Goal: Task Accomplishment & Management: Manage account settings

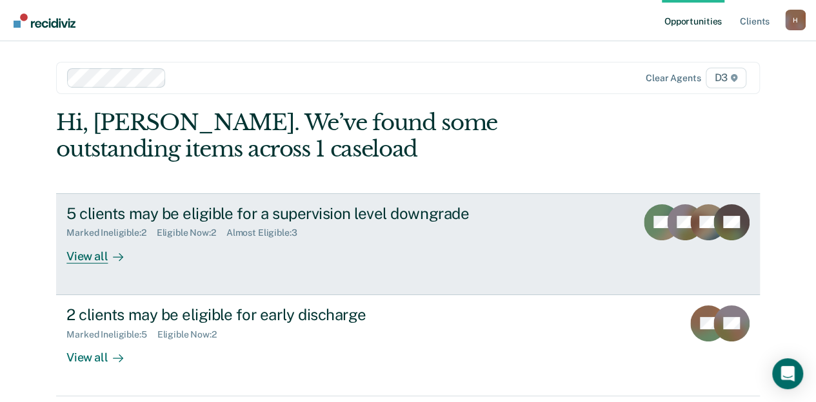
click at [89, 255] on div "View all" at bounding box center [102, 251] width 72 height 25
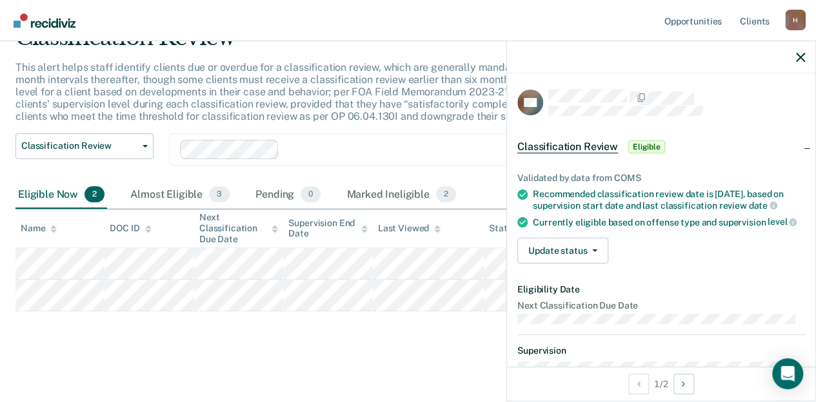
scroll to position [129, 0]
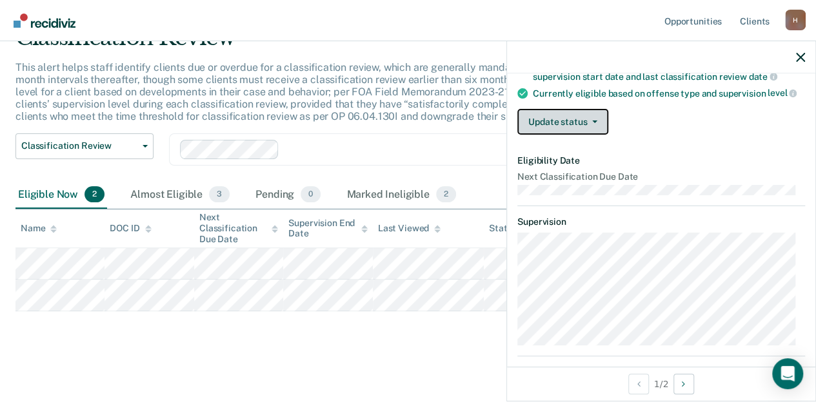
click at [595, 125] on button "Update status" at bounding box center [562, 122] width 91 height 26
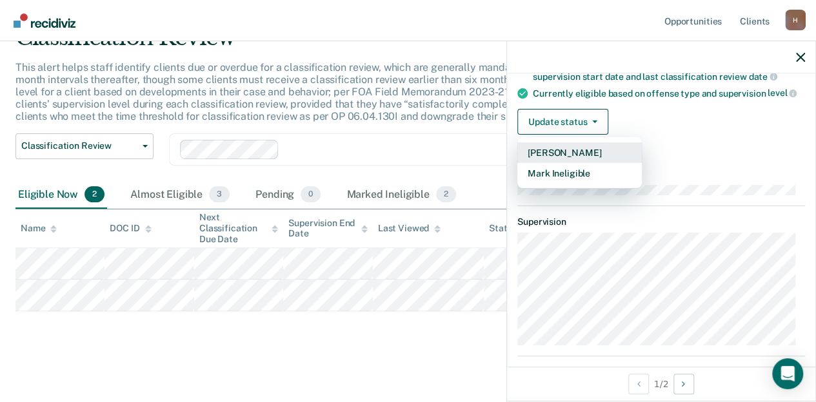
click at [619, 162] on button "[PERSON_NAME]" at bounding box center [579, 152] width 124 height 21
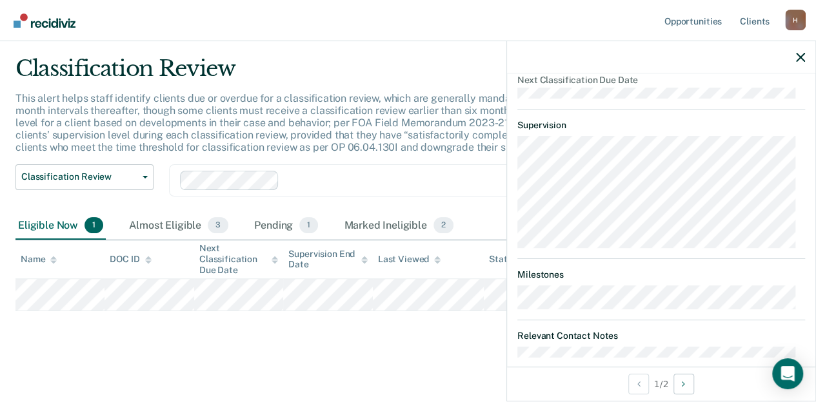
scroll to position [313, 0]
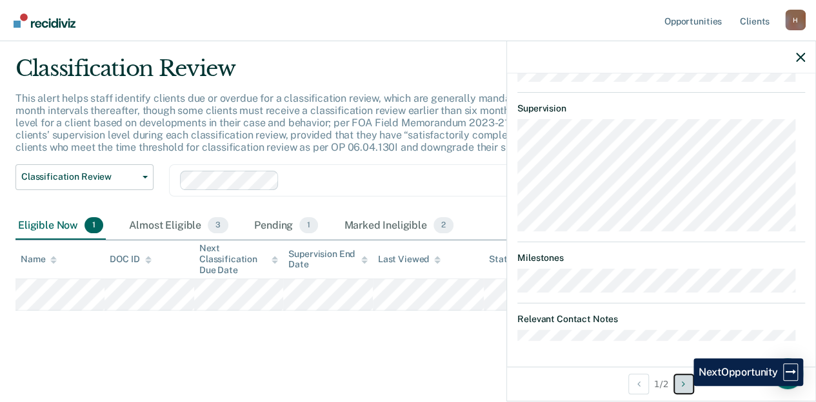
click at [683, 386] on icon "Next Opportunity" at bounding box center [682, 384] width 3 height 9
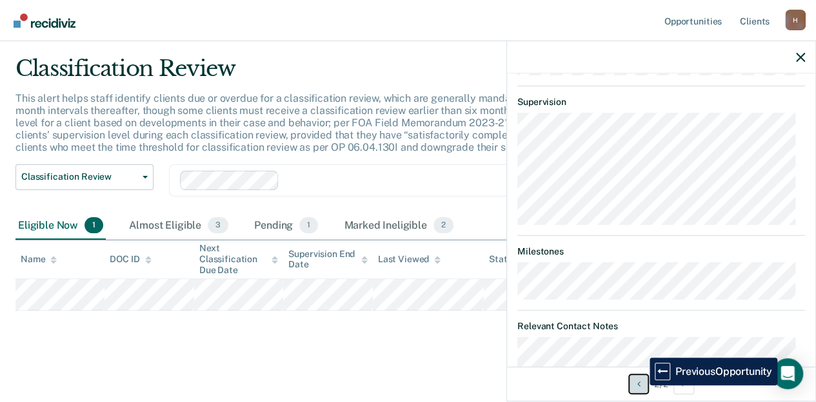
click at [640, 386] on button "Previous Opportunity" at bounding box center [638, 384] width 21 height 21
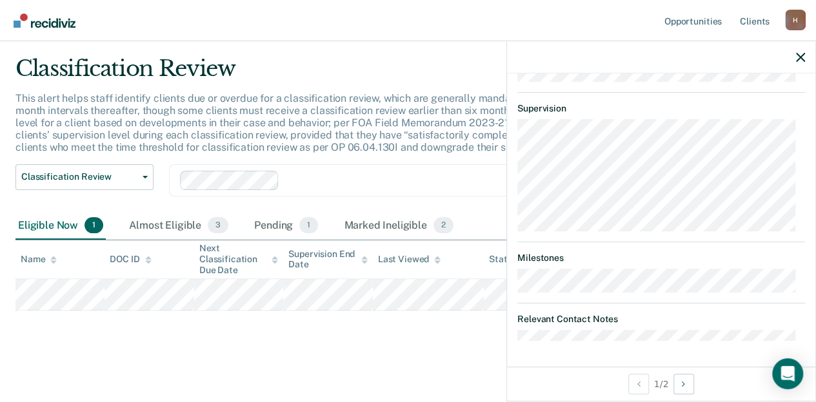
scroll to position [313, 0]
click at [599, 319] on dt "Relevant Contact Notes" at bounding box center [661, 319] width 288 height 11
click at [548, 321] on dt "Relevant Contact Notes" at bounding box center [661, 319] width 288 height 11
click at [799, 61] on icon "button" at bounding box center [800, 57] width 9 height 9
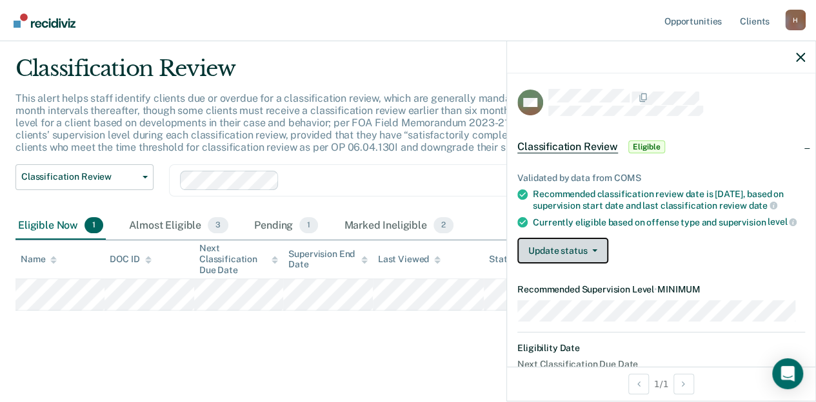
click at [583, 261] on button "Update status" at bounding box center [562, 251] width 91 height 26
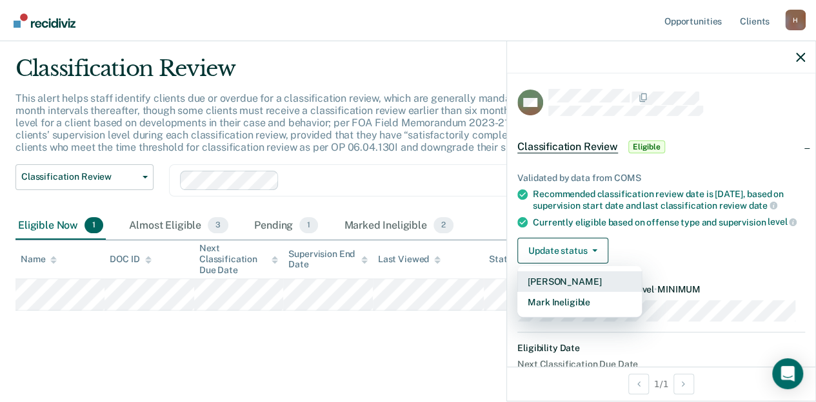
click at [578, 292] on button "[PERSON_NAME]" at bounding box center [579, 281] width 124 height 21
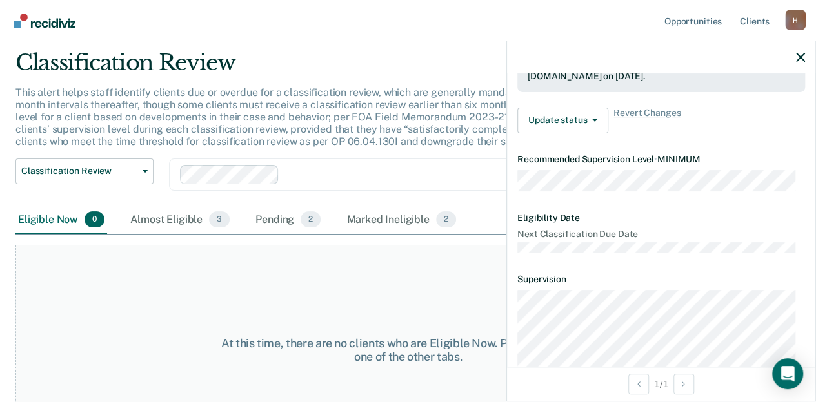
scroll to position [0, 0]
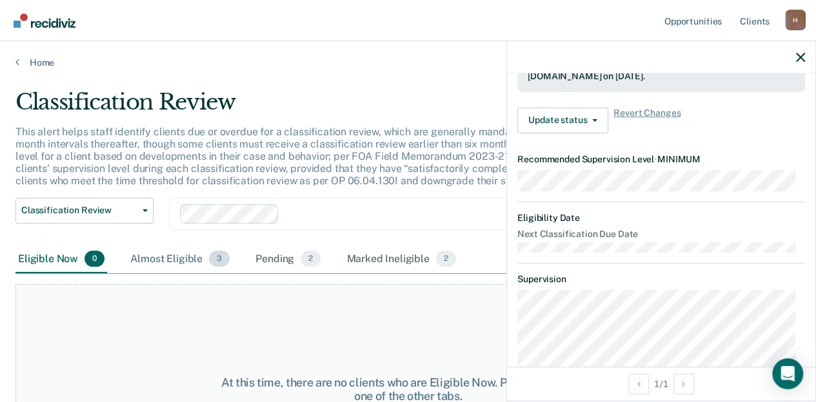
click at [211, 261] on span "3" at bounding box center [219, 259] width 21 height 17
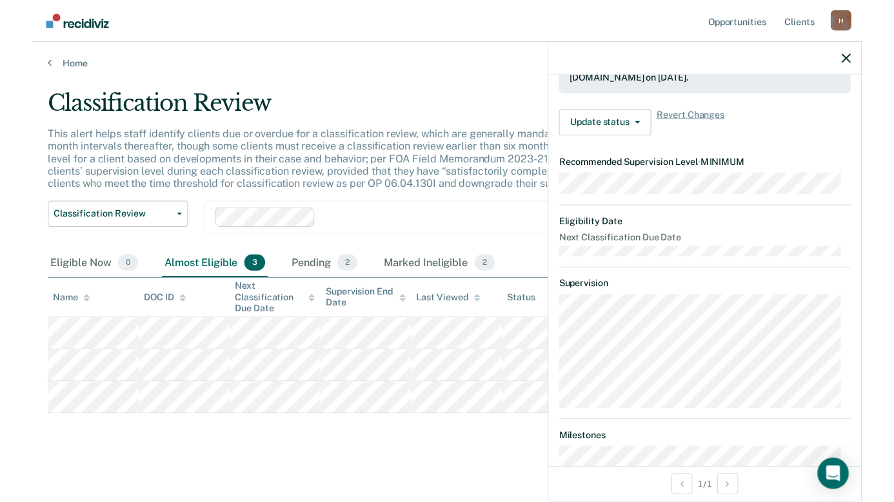
scroll to position [193, 0]
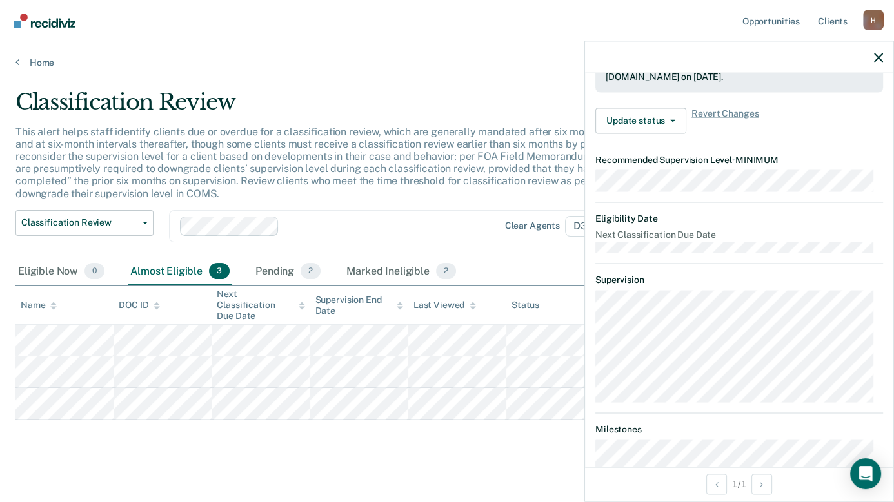
click at [449, 81] on main "Classification Review This alert helps staff identify clients due or overdue fo…" at bounding box center [447, 288] width 894 height 440
click at [43, 59] on link "Home" at bounding box center [446, 63] width 863 height 12
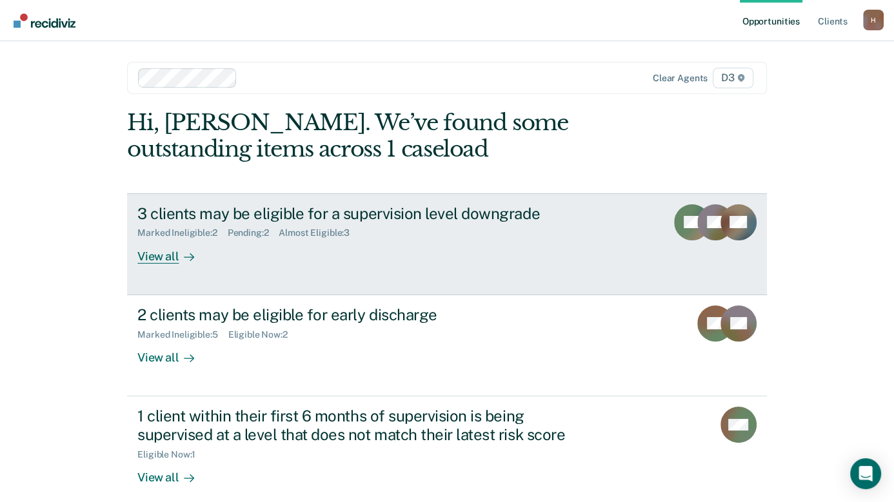
click at [164, 257] on div "View all" at bounding box center [173, 251] width 72 height 25
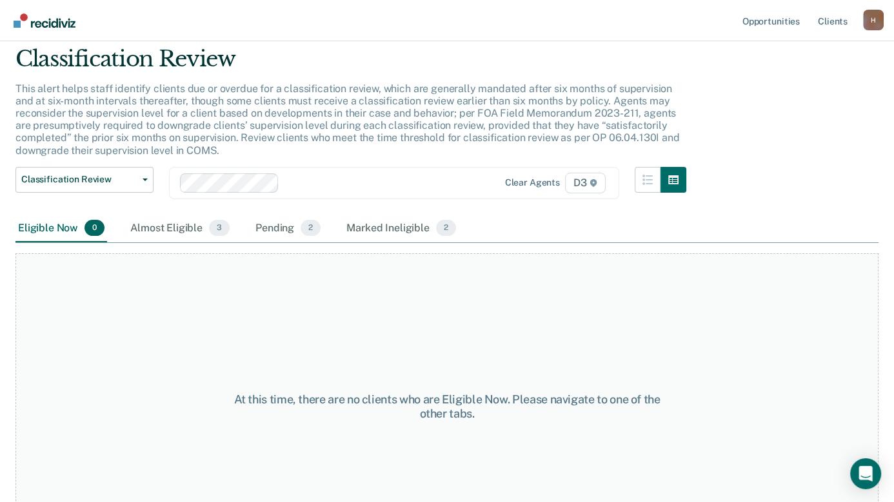
scroll to position [99, 0]
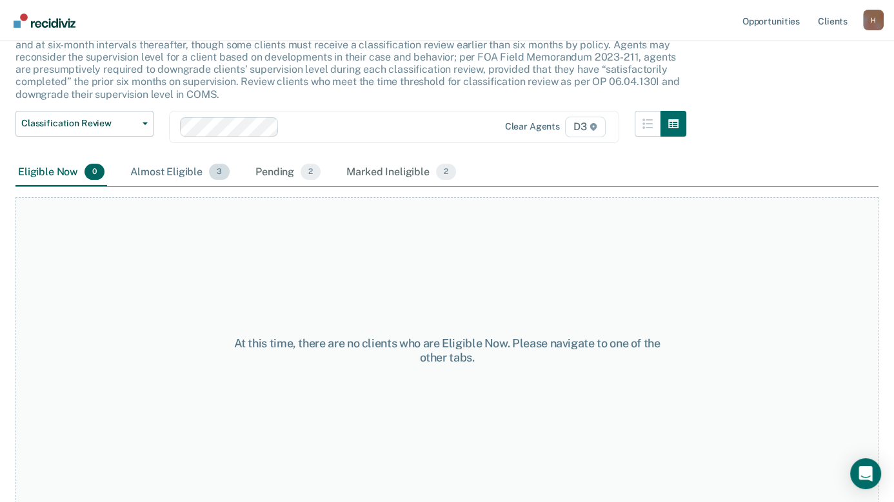
click at [175, 176] on div "Almost Eligible 3" at bounding box center [180, 173] width 104 height 28
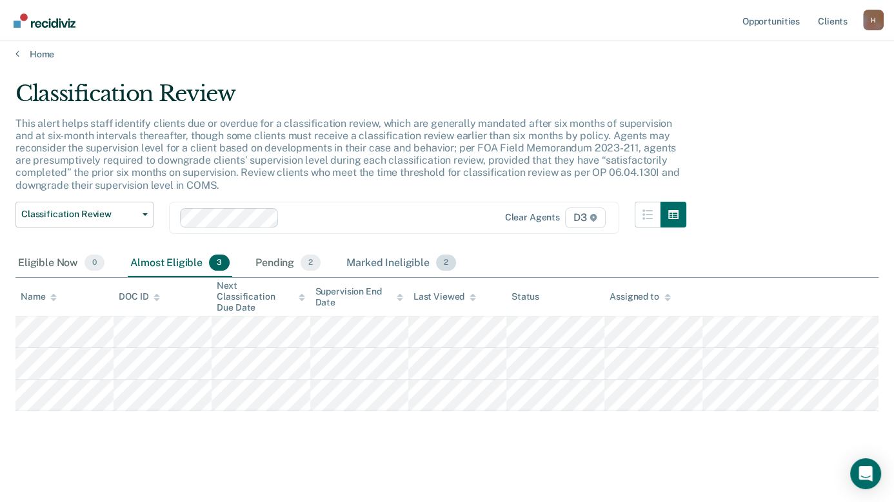
click at [406, 259] on div "Marked Ineligible 2" at bounding box center [401, 264] width 115 height 28
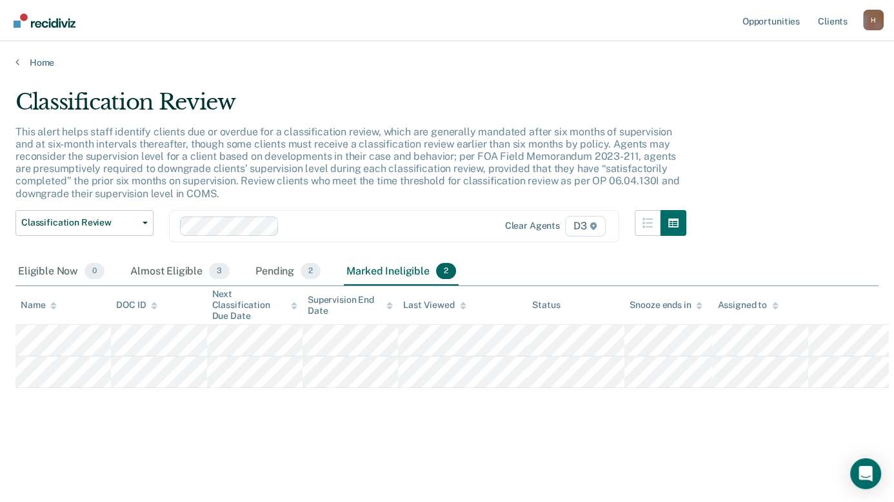
scroll to position [0, 0]
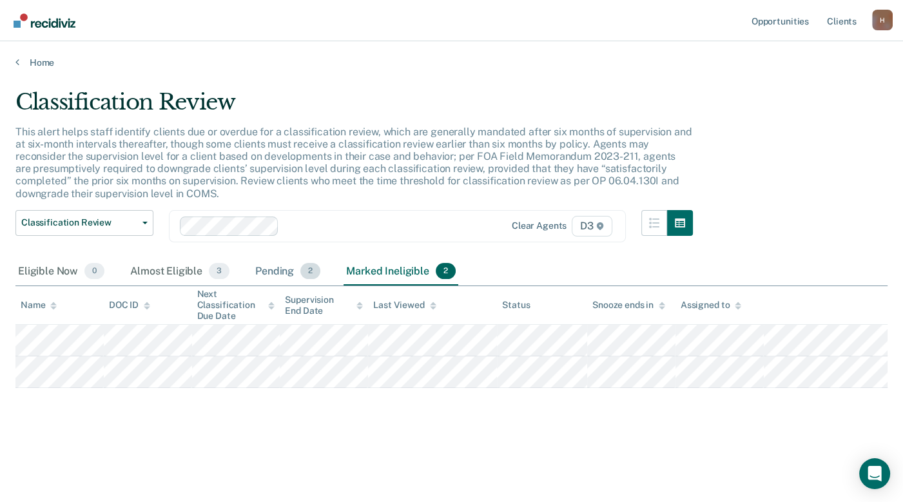
click at [279, 270] on div "Pending 2" at bounding box center [288, 272] width 70 height 28
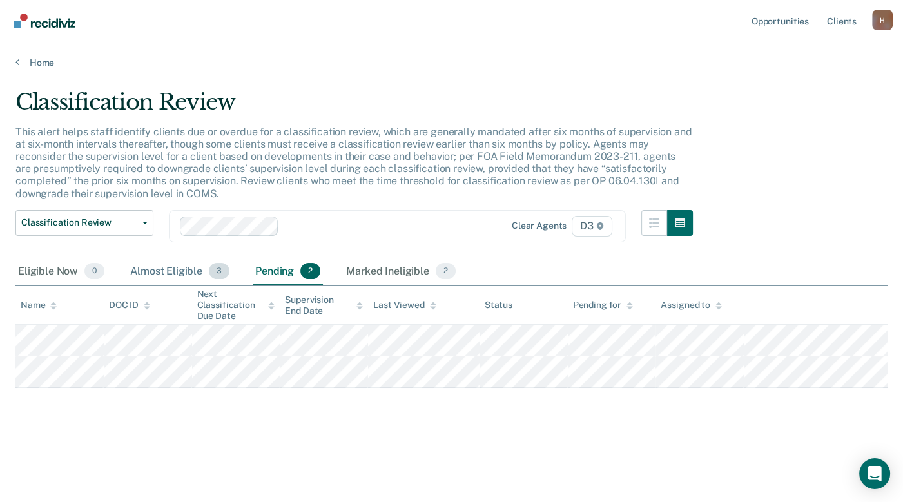
click at [162, 269] on div "Almost Eligible 3" at bounding box center [180, 272] width 104 height 28
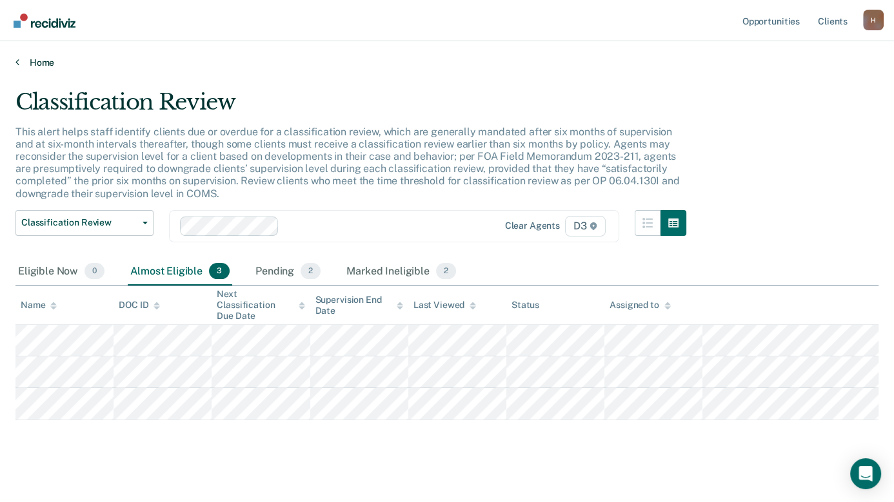
click at [39, 61] on link "Home" at bounding box center [446, 63] width 863 height 12
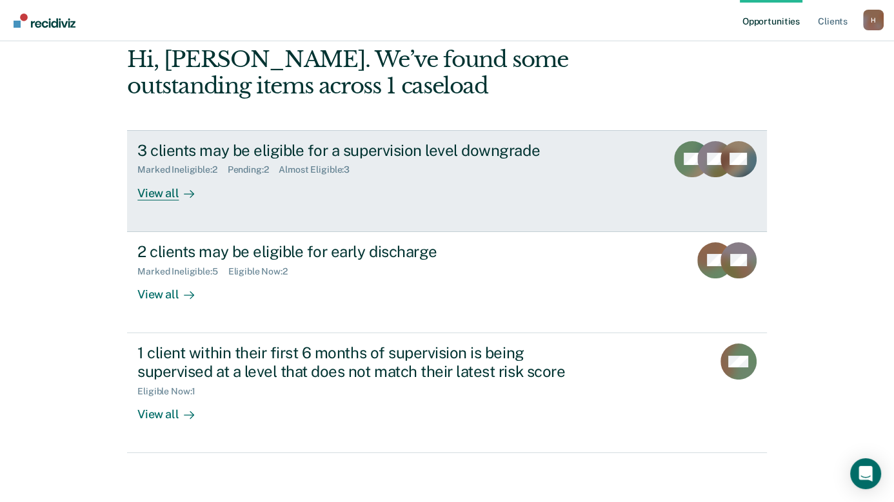
scroll to position [64, 0]
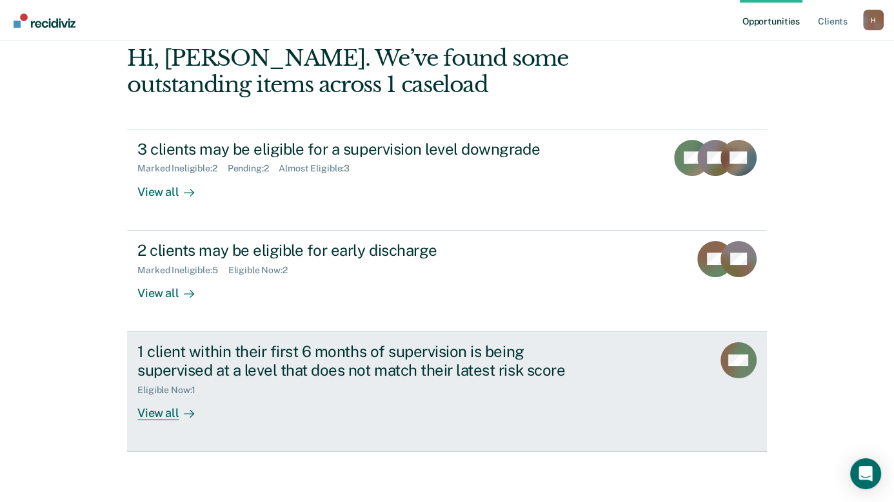
click at [170, 411] on div "View all" at bounding box center [173, 407] width 72 height 25
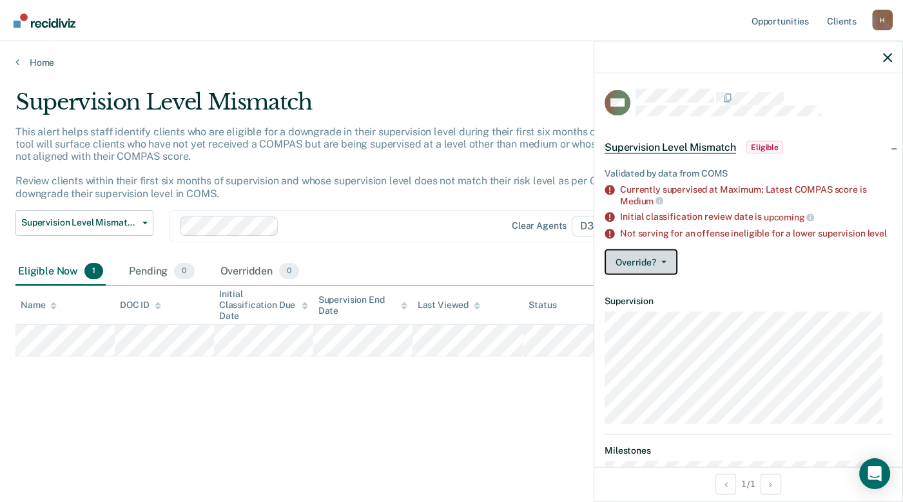
click at [668, 273] on button "Override?" at bounding box center [641, 262] width 73 height 26
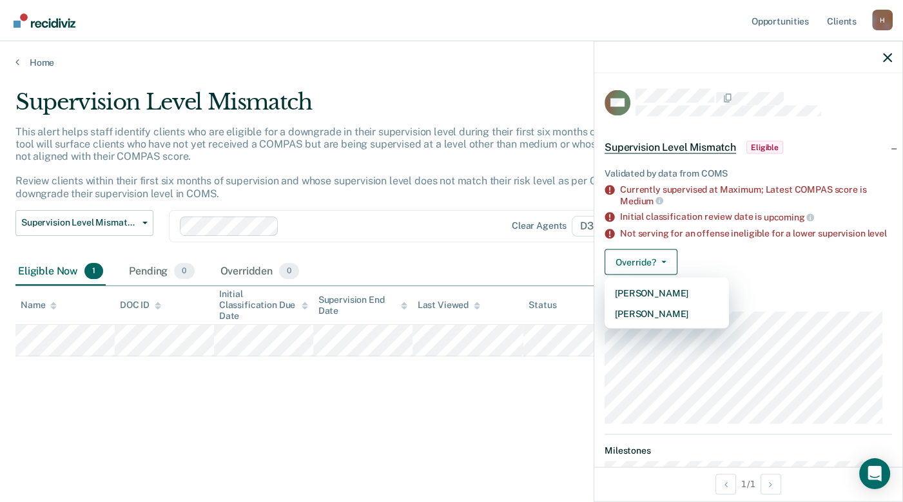
click at [783, 273] on div "Override? [PERSON_NAME] Mark Overridden" at bounding box center [749, 262] width 288 height 26
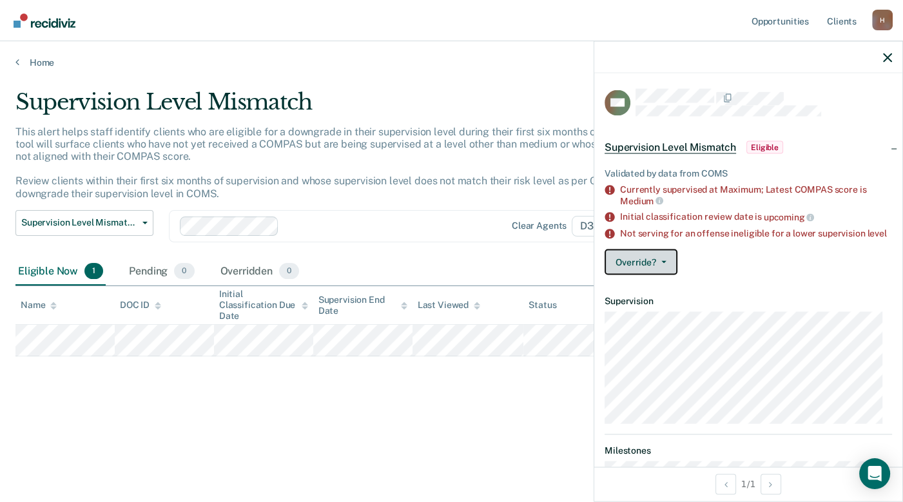
click at [663, 263] on icon "button" at bounding box center [664, 261] width 5 height 3
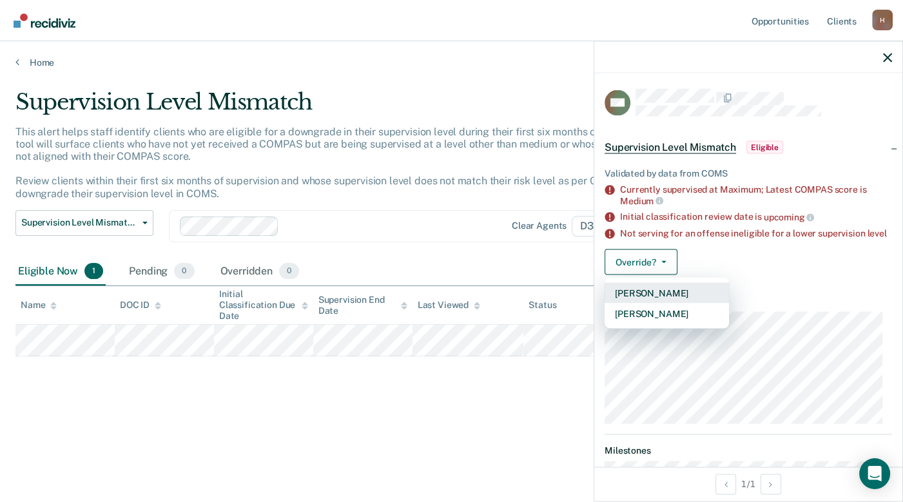
click at [657, 299] on button "[PERSON_NAME]" at bounding box center [667, 292] width 124 height 21
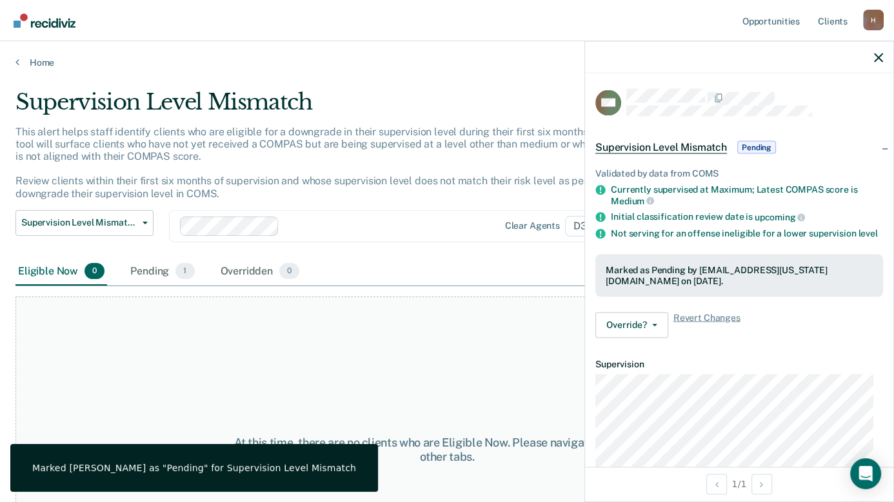
click at [413, 340] on div "At this time, there are no clients who are Eligible Now. Please navigate to one…" at bounding box center [446, 450] width 863 height 306
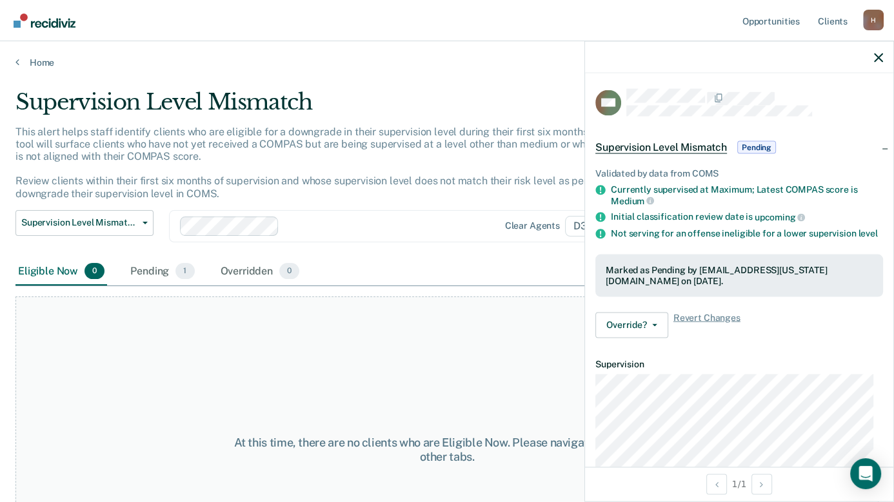
click at [498, 349] on div "At this time, there are no clients who are Eligible Now. Please navigate to one…" at bounding box center [446, 450] width 863 height 306
click at [37, 65] on div "Opportunities Client s [EMAIL_ADDRESS][US_STATE][DOMAIN_NAME] H Profile How it …" at bounding box center [447, 251] width 894 height 502
click at [360, 66] on link "Home" at bounding box center [446, 63] width 863 height 12
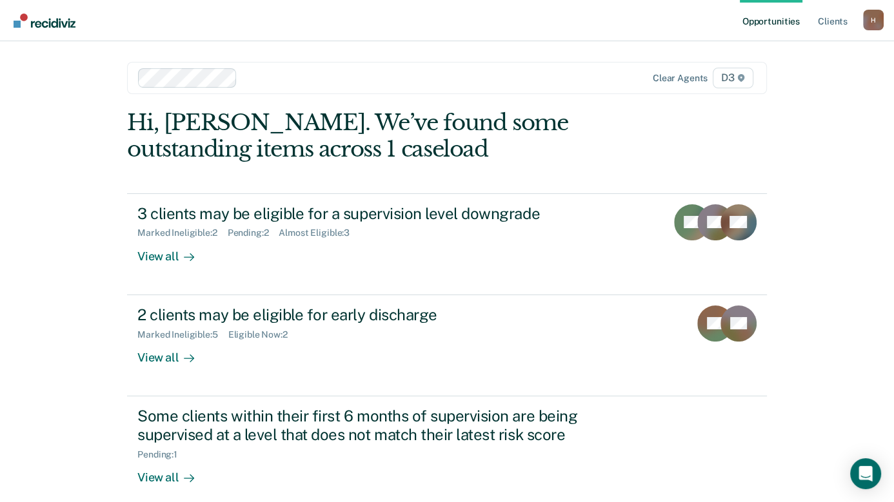
scroll to position [64, 0]
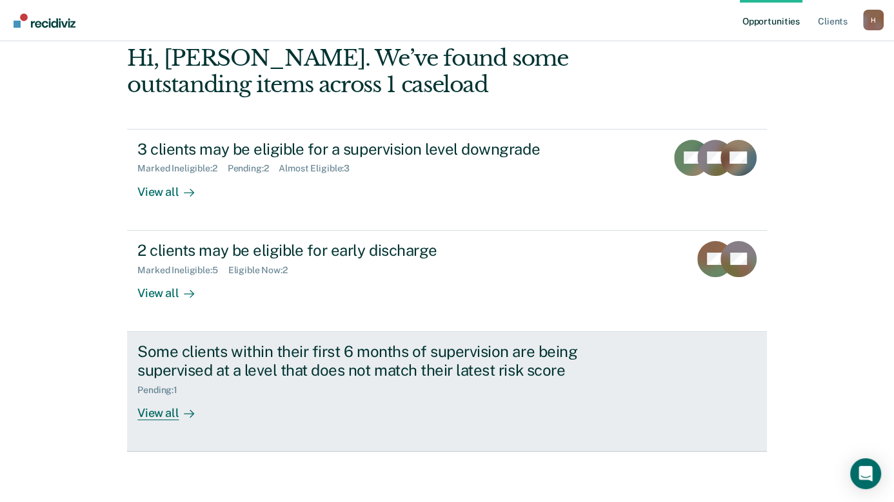
click at [157, 412] on div "View all" at bounding box center [173, 407] width 72 height 25
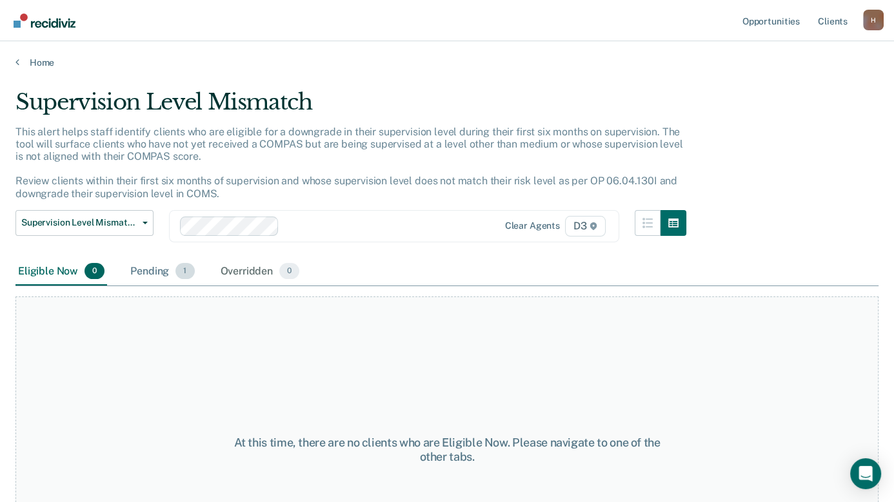
click at [161, 264] on div "Pending 1" at bounding box center [162, 272] width 69 height 28
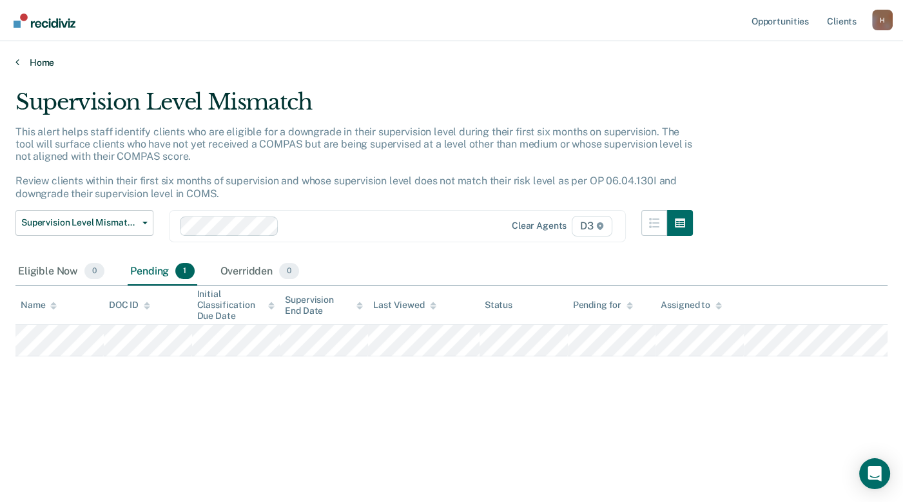
click at [39, 59] on link "Home" at bounding box center [451, 63] width 872 height 12
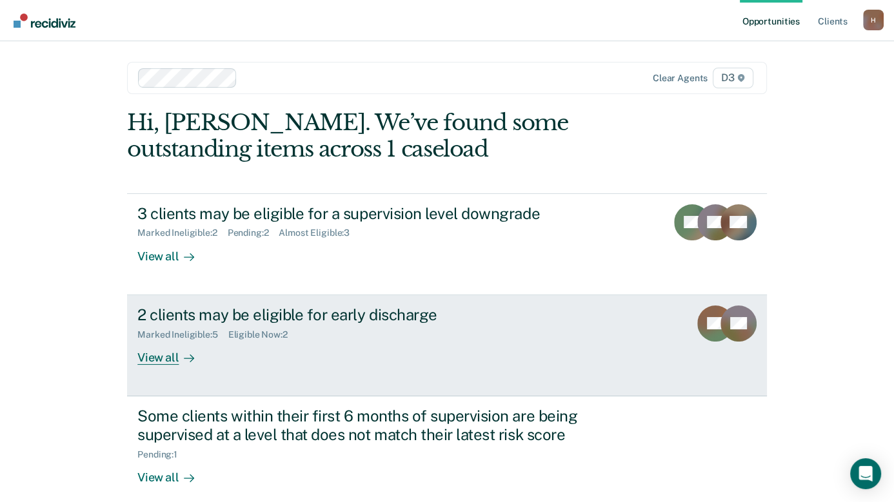
click at [161, 362] on div "View all" at bounding box center [173, 352] width 72 height 25
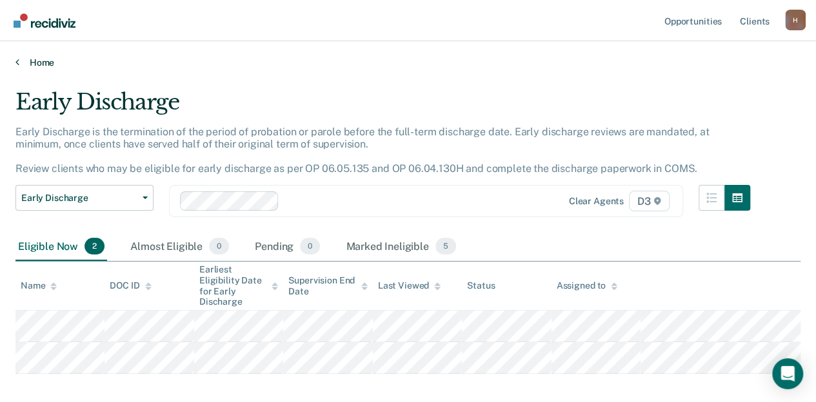
click at [37, 59] on link "Home" at bounding box center [407, 63] width 785 height 12
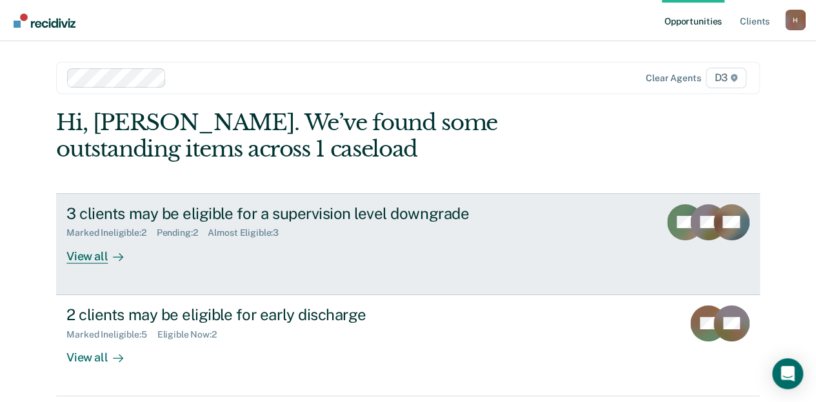
click at [94, 260] on div "View all" at bounding box center [102, 251] width 72 height 25
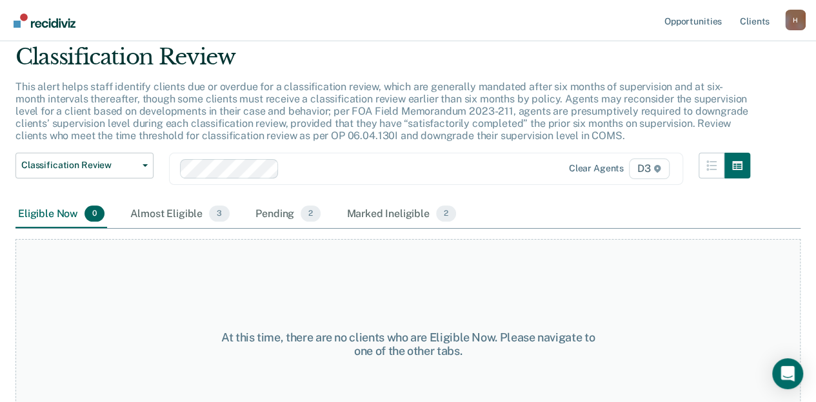
scroll to position [90, 0]
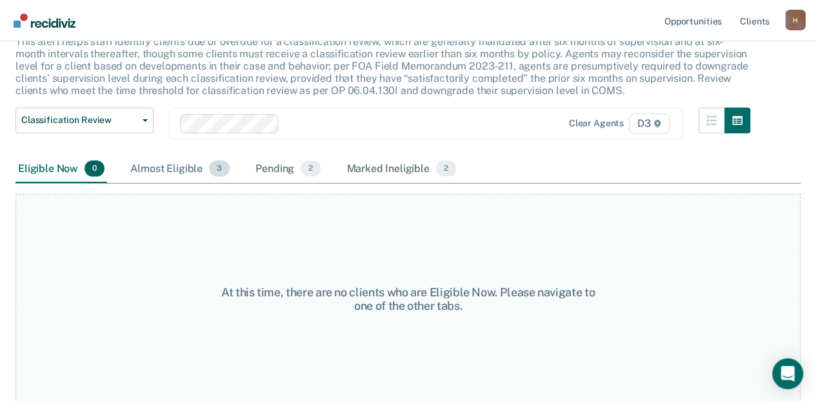
click at [182, 170] on div "Almost Eligible 3" at bounding box center [180, 169] width 104 height 28
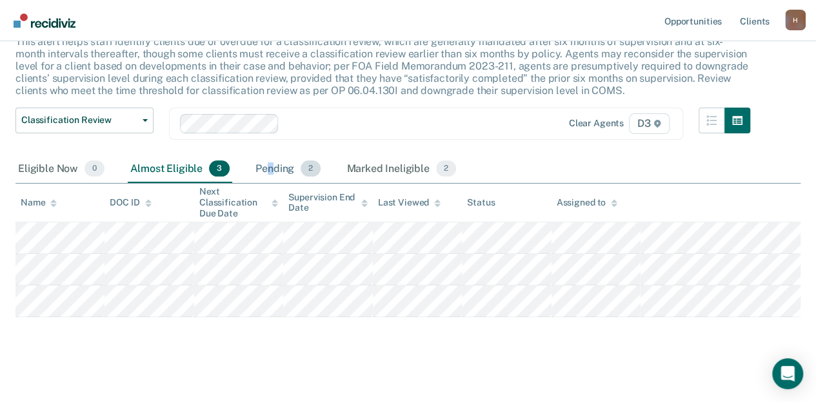
click at [269, 171] on div "Pending 2" at bounding box center [288, 169] width 70 height 28
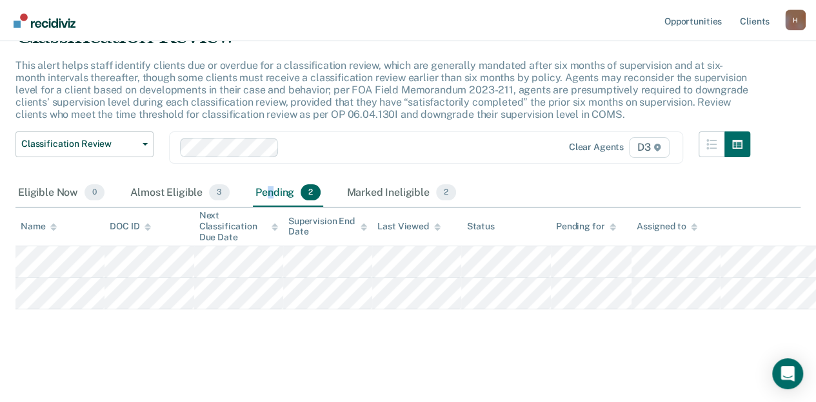
scroll to position [64, 0]
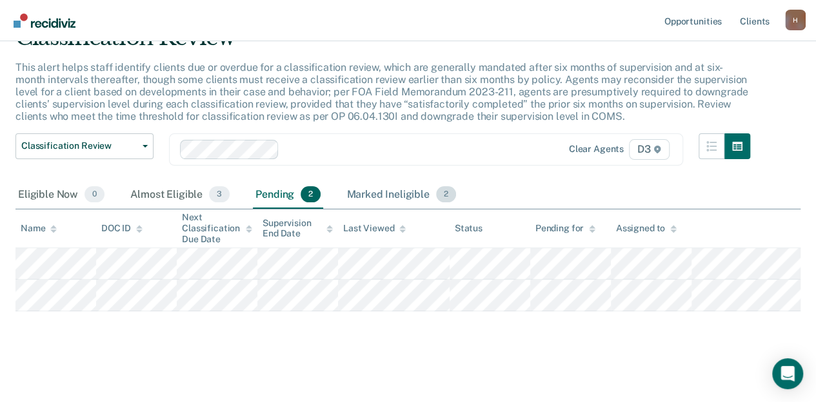
drag, startPoint x: 269, startPoint y: 171, endPoint x: 374, endPoint y: 195, distance: 107.8
click at [374, 195] on div "Marked Ineligible 2" at bounding box center [401, 195] width 115 height 28
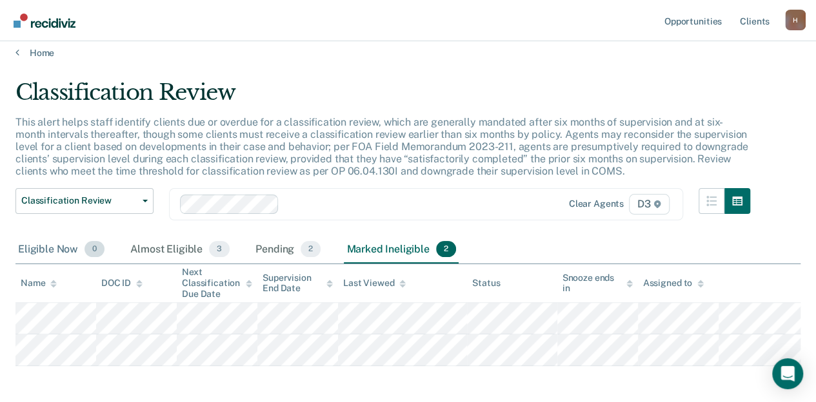
scroll to position [0, 0]
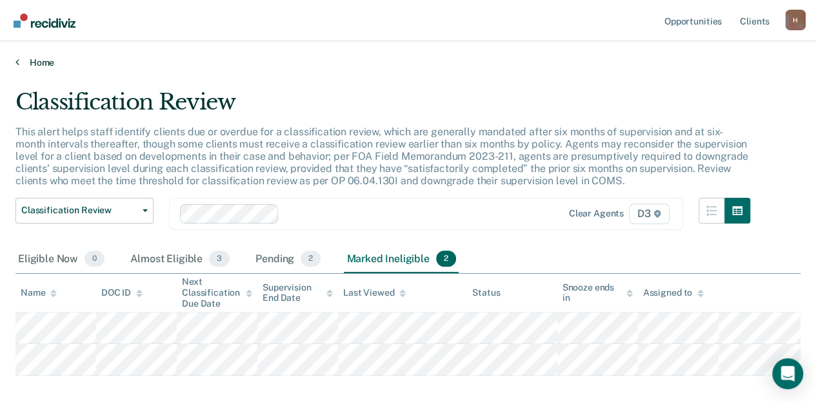
click at [37, 64] on link "Home" at bounding box center [407, 63] width 785 height 12
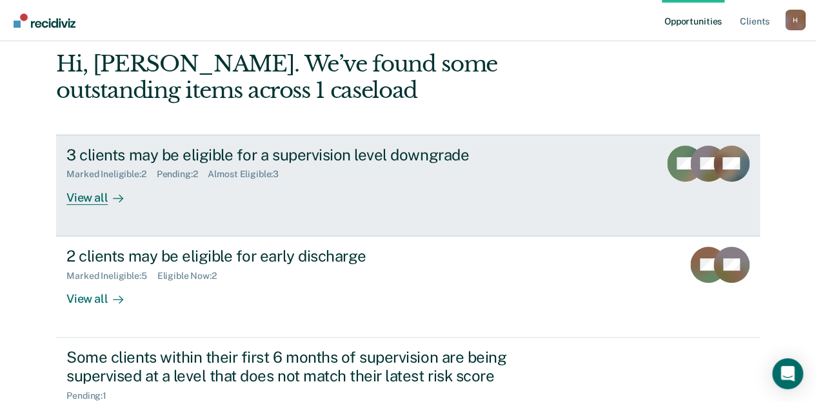
scroll to position [129, 0]
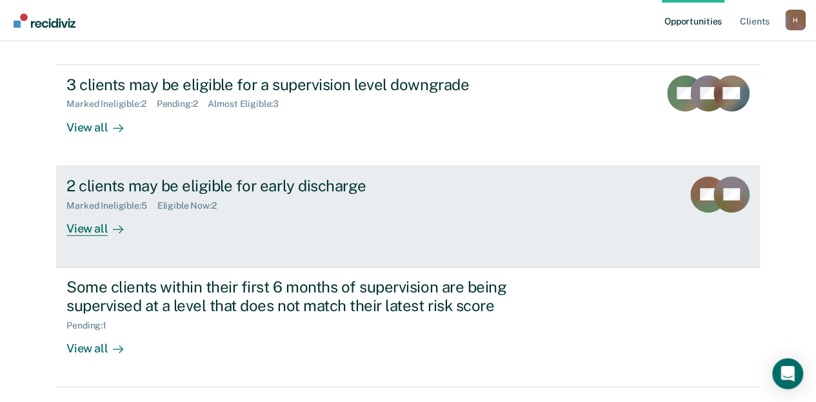
click at [93, 239] on link "2 clients may be eligible for early discharge Marked Ineligible : 5 Eligible No…" at bounding box center [407, 216] width 703 height 101
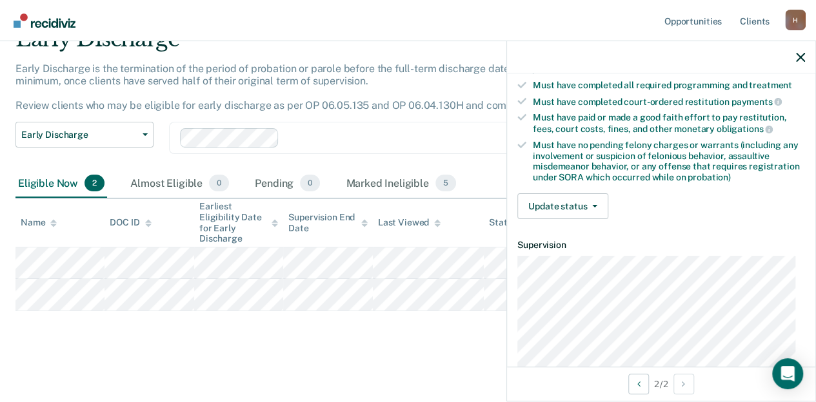
scroll to position [258, 0]
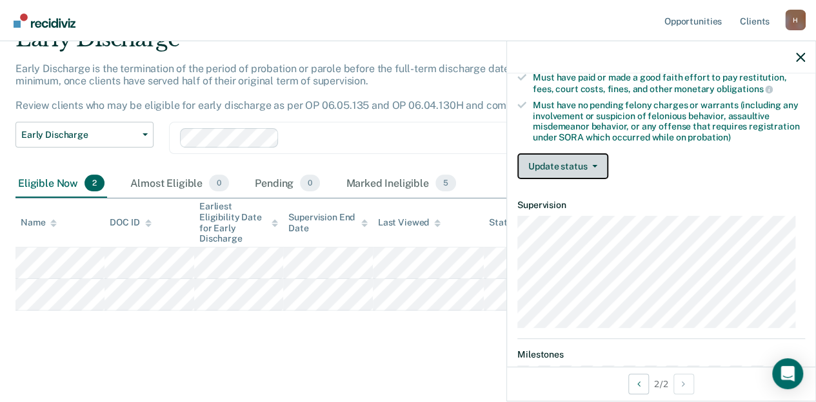
click at [591, 164] on button "Update status" at bounding box center [562, 166] width 91 height 26
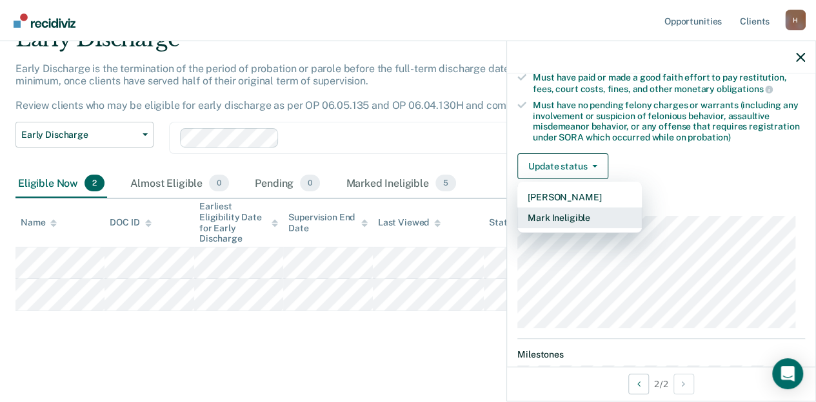
click at [580, 214] on button "Mark Ineligible" at bounding box center [579, 218] width 124 height 21
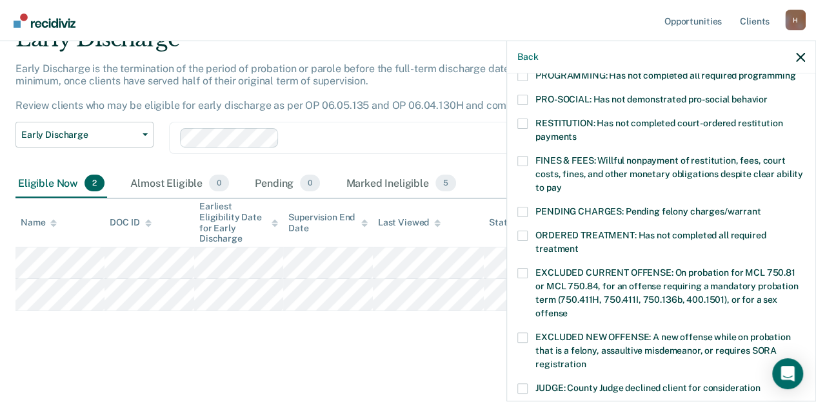
scroll to position [322, 0]
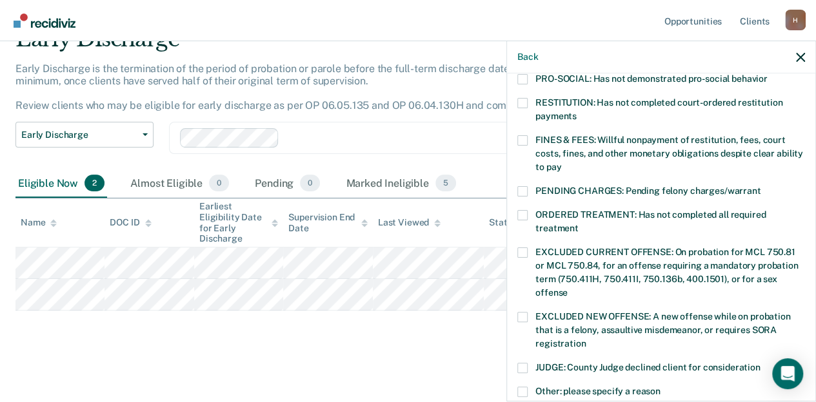
click at [522, 387] on span at bounding box center [522, 392] width 10 height 10
click at [660, 387] on input "Other: please specify a reason" at bounding box center [660, 387] width 0 height 0
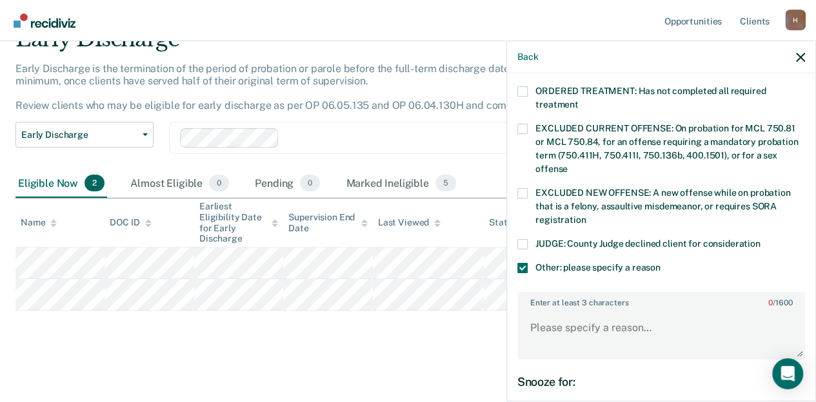
scroll to position [451, 0]
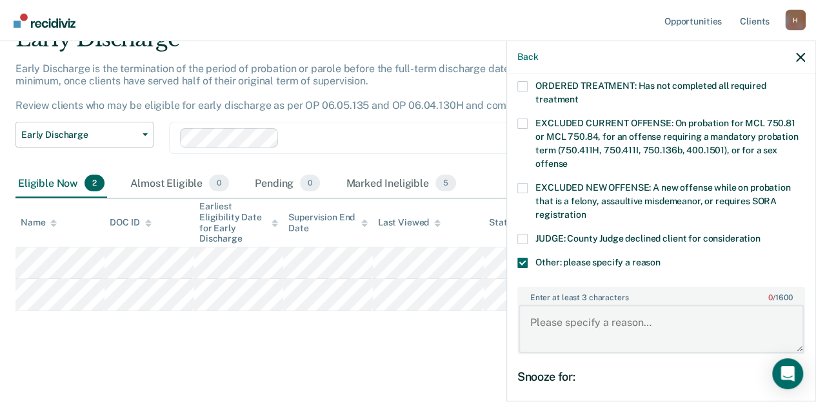
click at [615, 308] on textarea "Enter at least 3 characters 0 / 1600" at bounding box center [660, 329] width 285 height 48
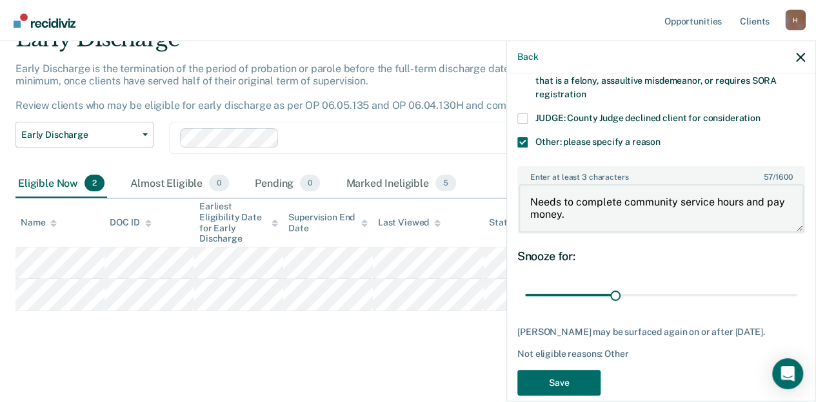
scroll to position [576, 0]
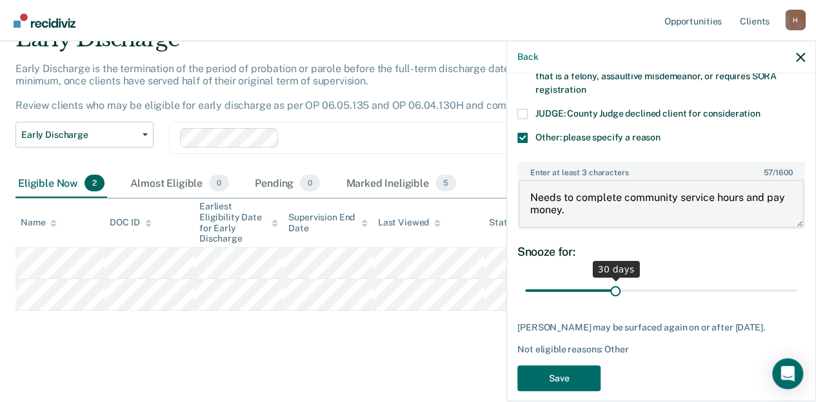
type textarea "Needs to complete community service hours and pay money."
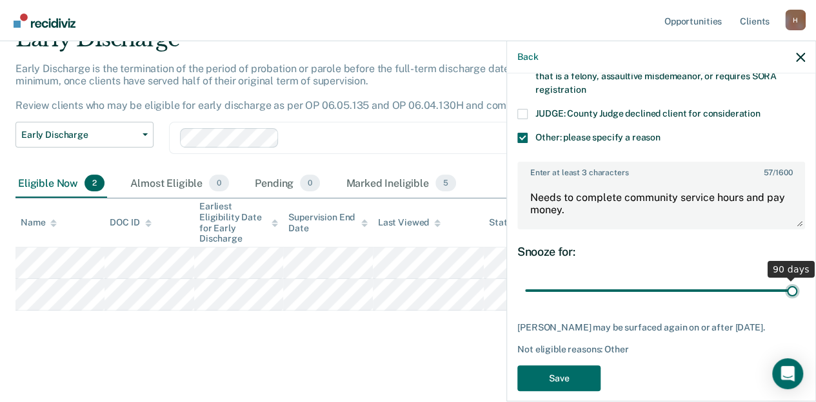
drag, startPoint x: 612, startPoint y: 280, endPoint x: 818, endPoint y: 295, distance: 206.2
type input "90"
click at [797, 295] on input "range" at bounding box center [661, 290] width 272 height 23
click at [566, 373] on button "Save" at bounding box center [558, 379] width 83 height 26
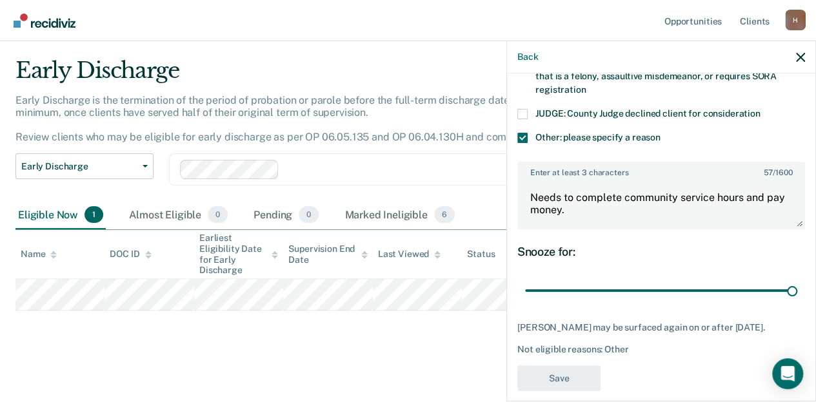
scroll to position [476, 0]
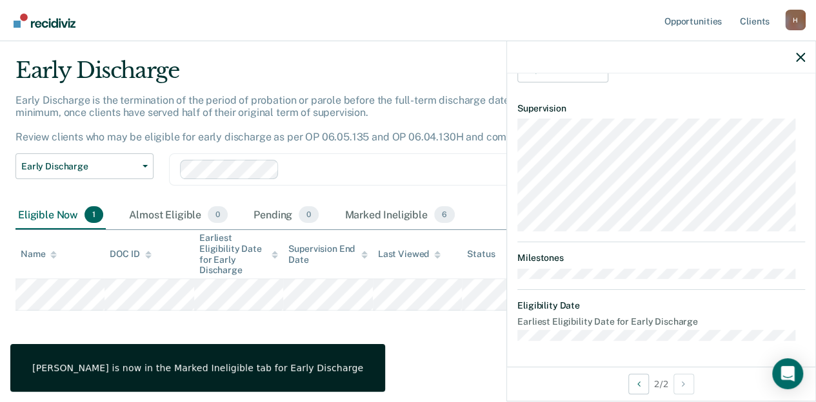
click at [401, 347] on main "Early Discharge Early Discharge is the termination of the period of probation o…" at bounding box center [408, 218] width 816 height 363
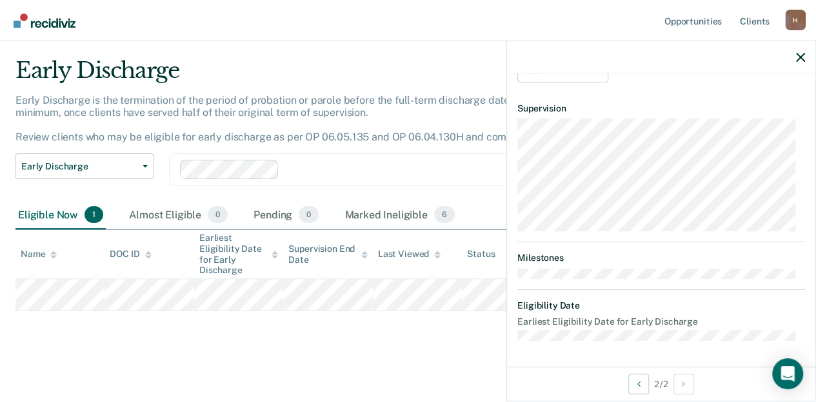
click at [382, 66] on div "Early Discharge" at bounding box center [382, 75] width 734 height 37
click at [801, 55] on icon "button" at bounding box center [800, 57] width 9 height 9
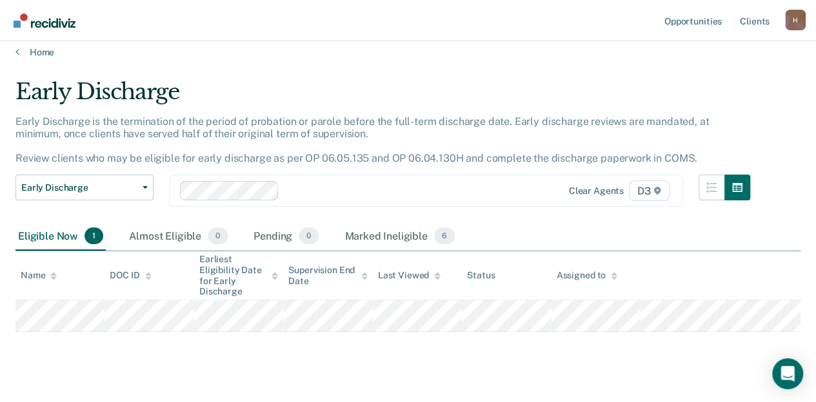
scroll to position [0, 0]
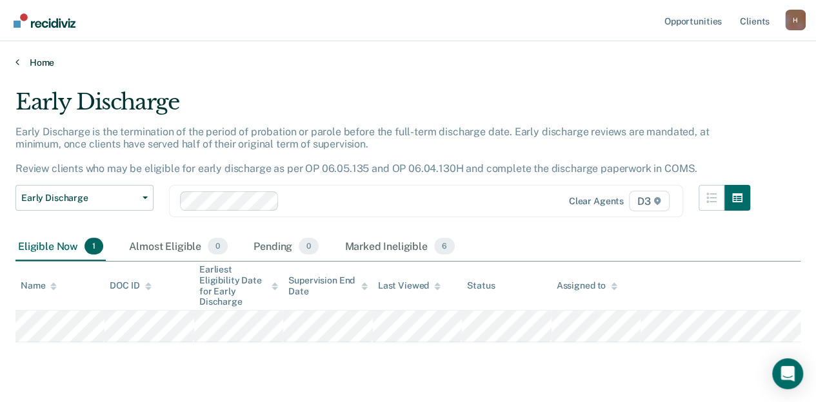
click at [48, 61] on link "Home" at bounding box center [407, 63] width 785 height 12
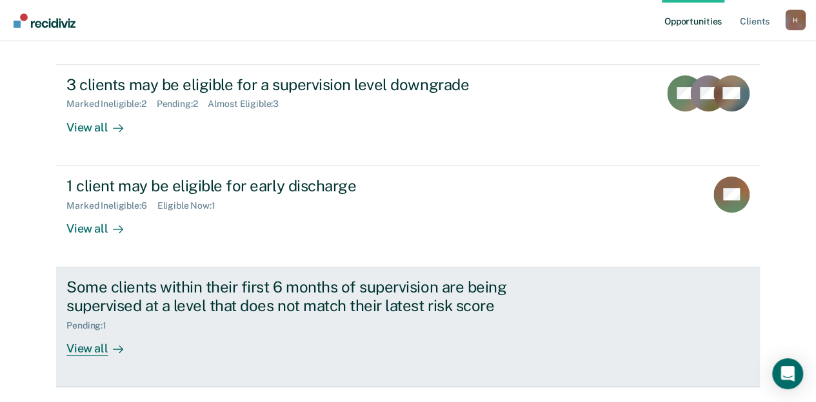
scroll to position [164, 0]
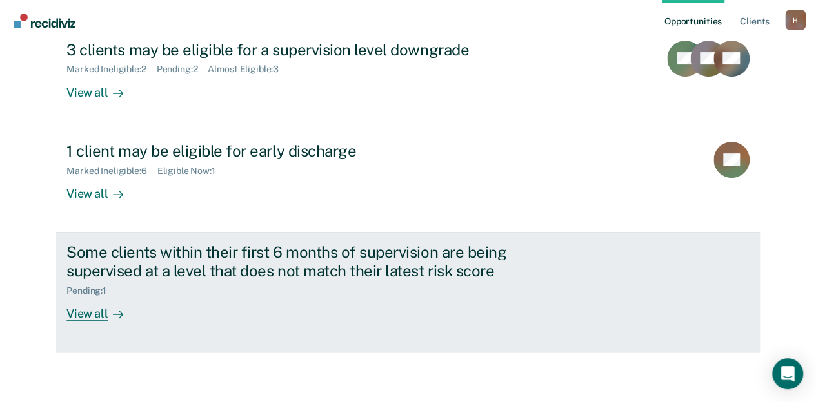
click at [92, 316] on div "View all" at bounding box center [102, 308] width 72 height 25
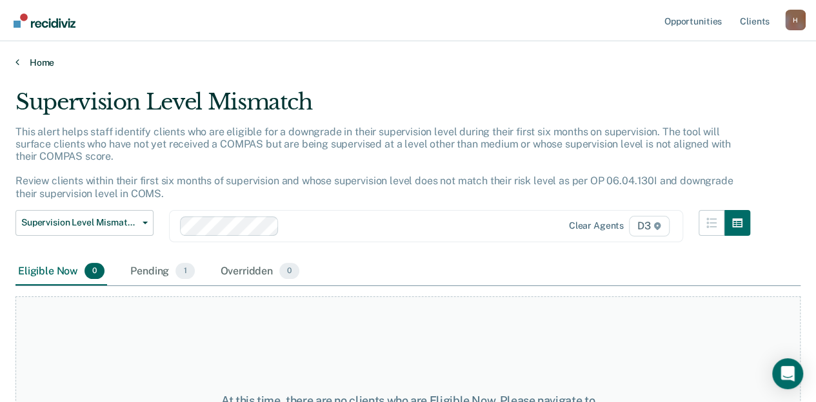
click at [33, 65] on link "Home" at bounding box center [407, 63] width 785 height 12
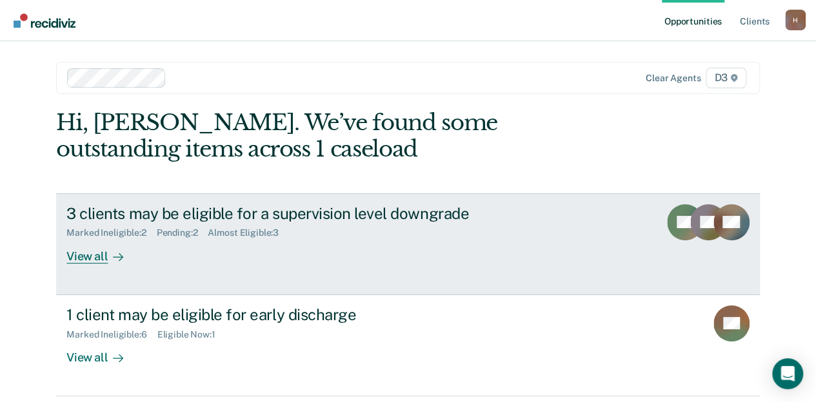
click at [83, 259] on div "View all" at bounding box center [102, 251] width 72 height 25
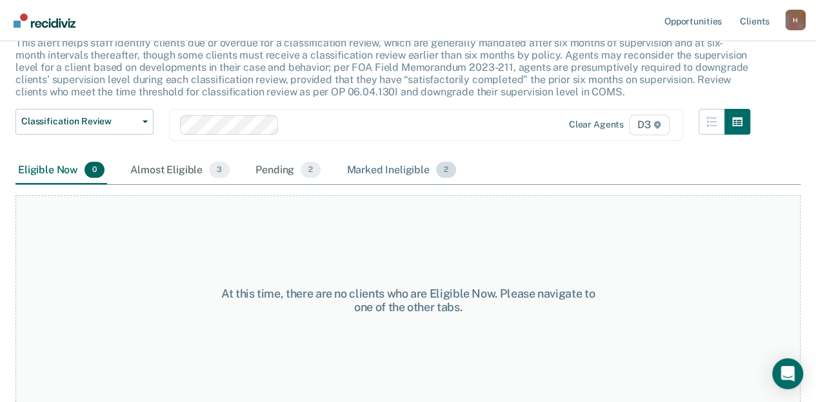
scroll to position [90, 0]
click at [182, 166] on div "Almost Eligible 3" at bounding box center [180, 169] width 104 height 28
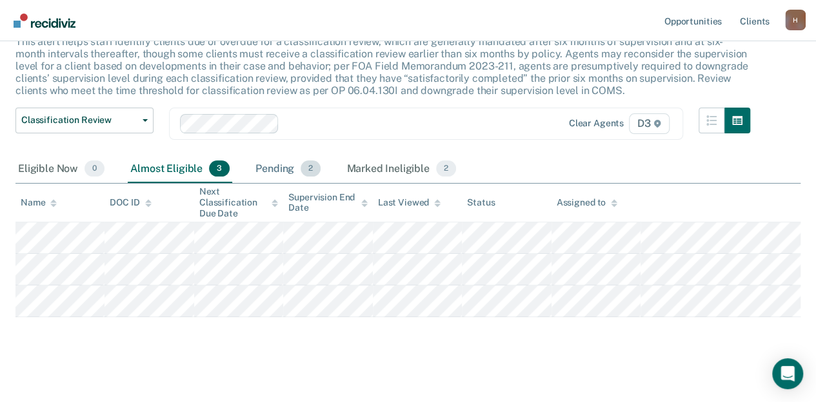
click at [294, 173] on div "Pending 2" at bounding box center [288, 169] width 70 height 28
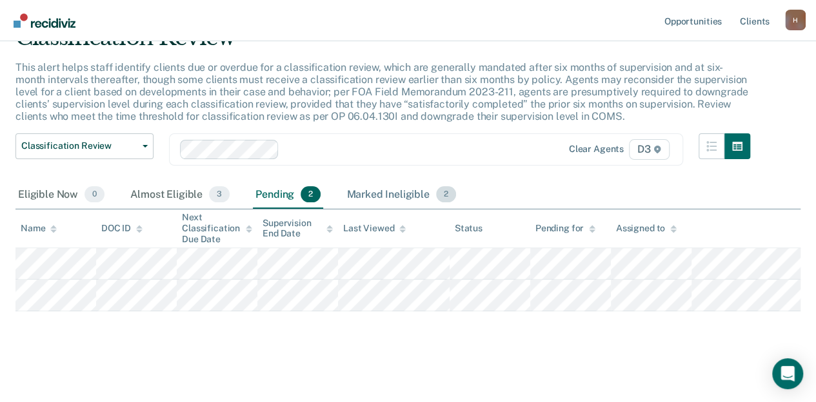
click at [384, 196] on div "Marked Ineligible 2" at bounding box center [401, 195] width 115 height 28
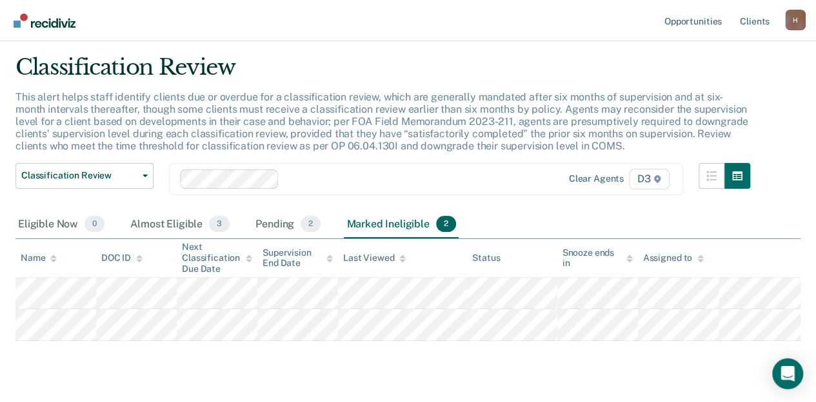
scroll to position [0, 0]
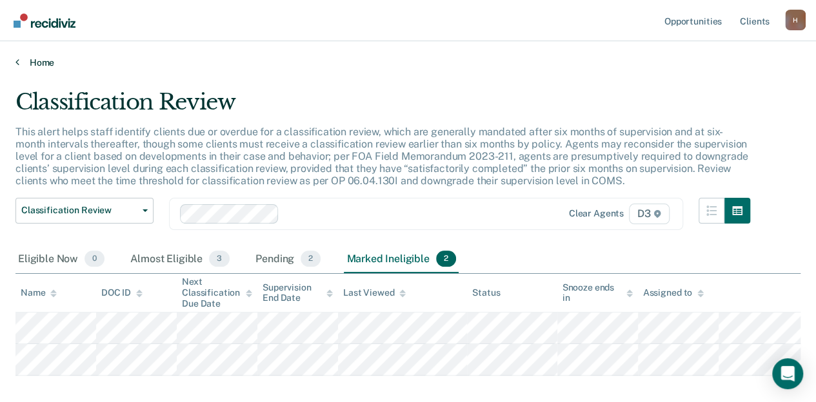
click at [44, 62] on link "Home" at bounding box center [407, 63] width 785 height 12
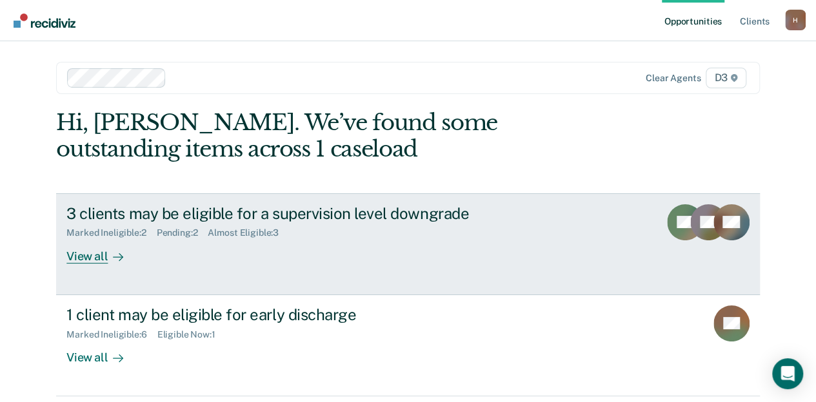
click at [72, 262] on div "View all" at bounding box center [102, 251] width 72 height 25
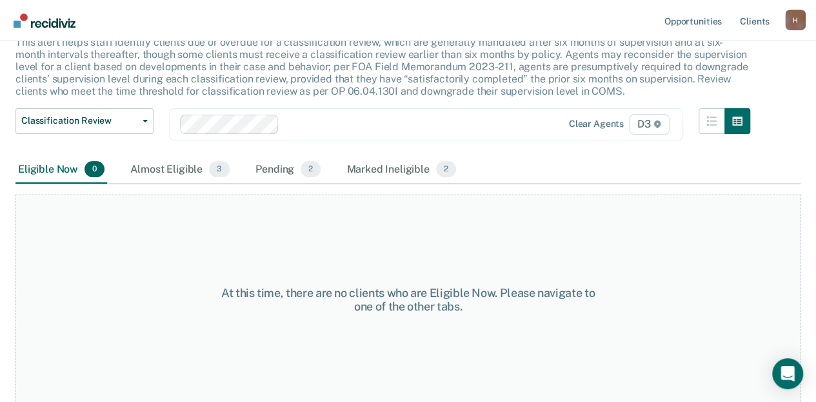
scroll to position [90, 0]
click at [287, 170] on div "Pending 2" at bounding box center [288, 169] width 70 height 28
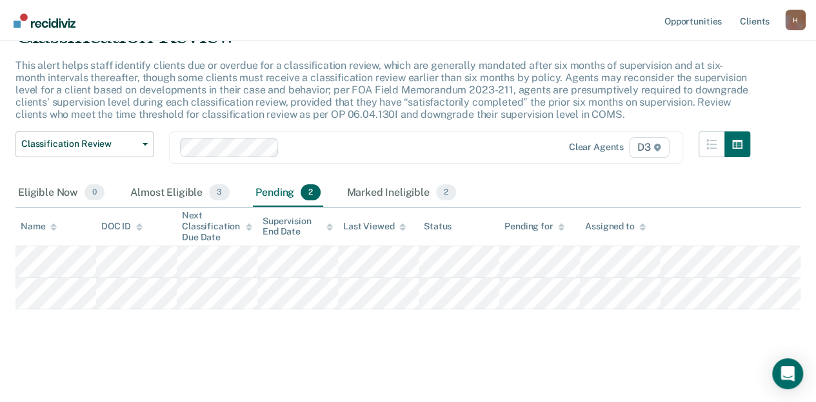
scroll to position [64, 0]
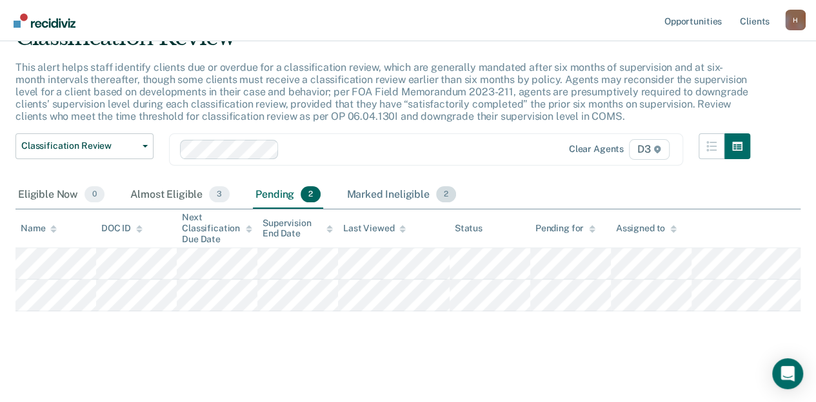
click at [366, 190] on div "Marked Ineligible 2" at bounding box center [401, 195] width 115 height 28
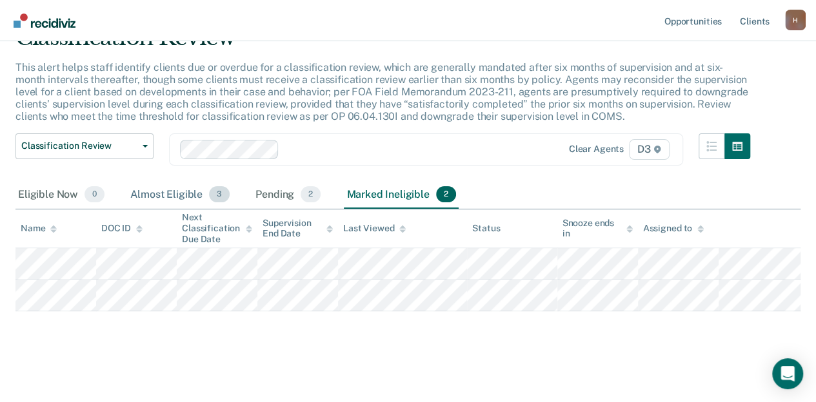
click at [183, 191] on div "Almost Eligible 3" at bounding box center [180, 195] width 104 height 28
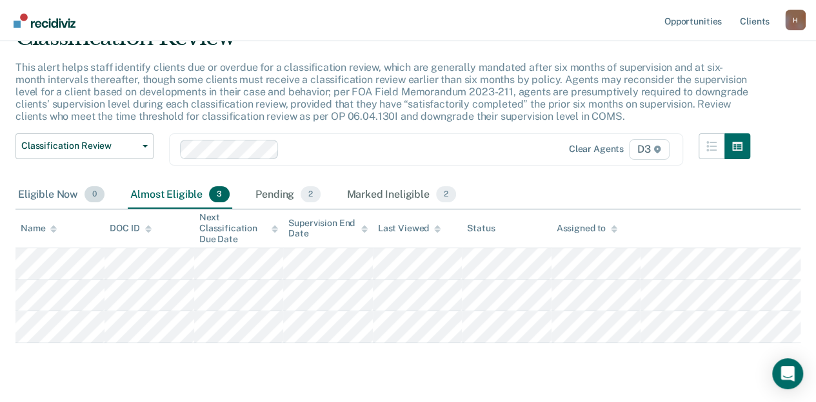
click at [50, 189] on div "Eligible Now 0" at bounding box center [61, 195] width 92 height 28
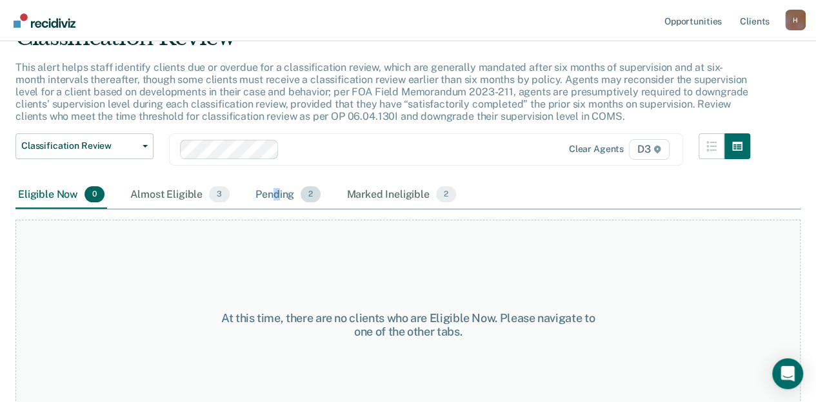
click at [275, 193] on div "Pending 2" at bounding box center [288, 195] width 70 height 28
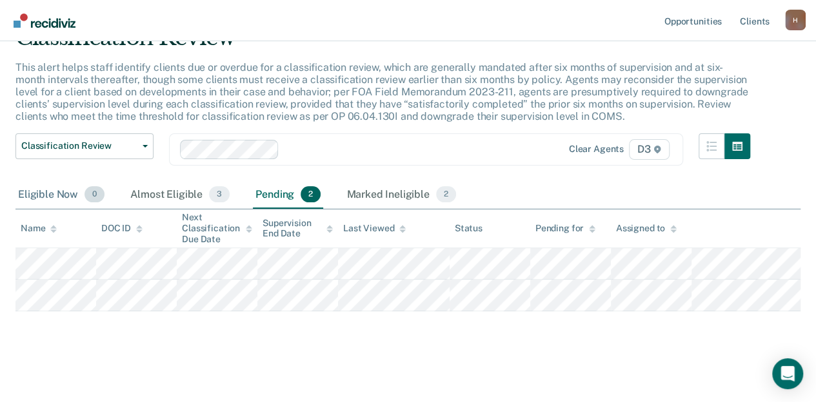
click at [32, 193] on div "Eligible Now 0" at bounding box center [61, 195] width 92 height 28
